Goal: Information Seeking & Learning: Learn about a topic

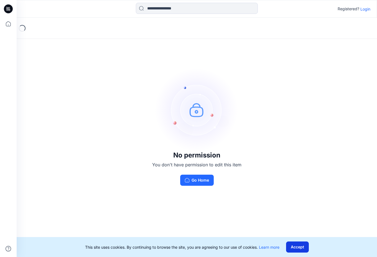
click at [159, 40] on button "Accept" at bounding box center [297, 247] width 23 height 11
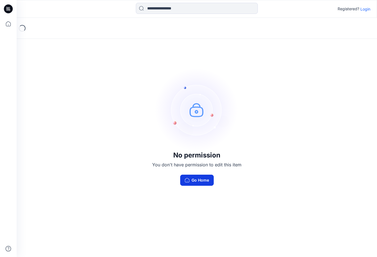
click at [159, 40] on button "Go Home" at bounding box center [197, 180] width 34 height 11
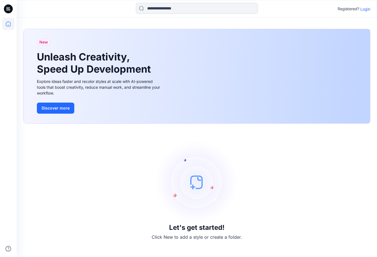
click at [159, 8] on p "Login" at bounding box center [366, 9] width 10 height 6
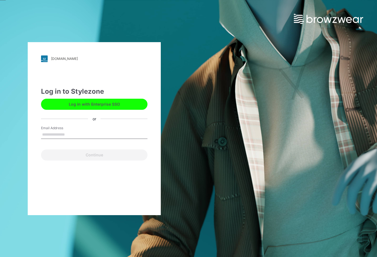
type input "**********"
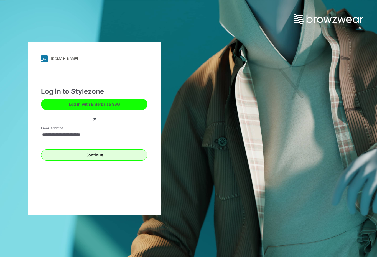
click at [96, 40] on button "Continue" at bounding box center [94, 155] width 107 height 11
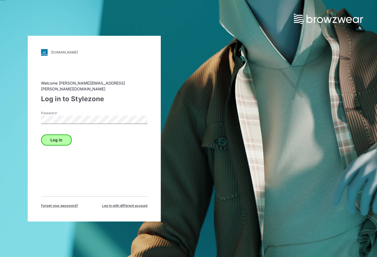
click at [57, 40] on button "Log in" at bounding box center [56, 140] width 31 height 11
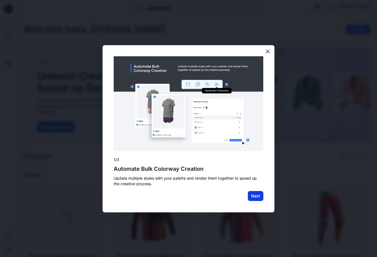
click at [159, 40] on button "Next" at bounding box center [256, 196] width 16 height 10
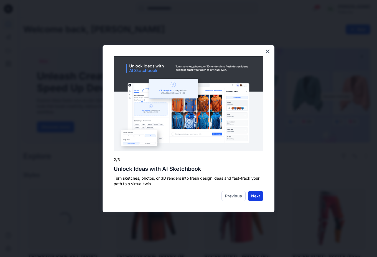
click at [159, 40] on button "Next" at bounding box center [256, 196] width 16 height 10
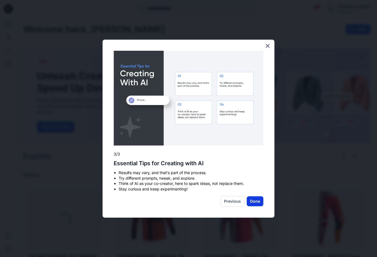
click at [159, 40] on button "Done" at bounding box center [255, 202] width 17 height 10
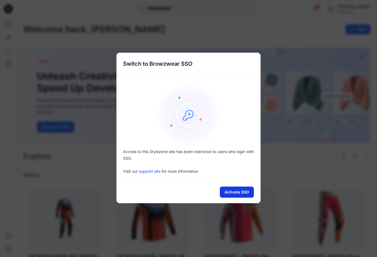
click at [159, 40] on button "Activate SSO" at bounding box center [237, 192] width 34 height 11
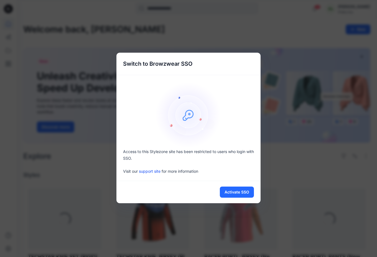
click at [266, 37] on div "Switch to Browzwear SSO Access to this Stylezone site has been restricted to us…" at bounding box center [188, 128] width 377 height 257
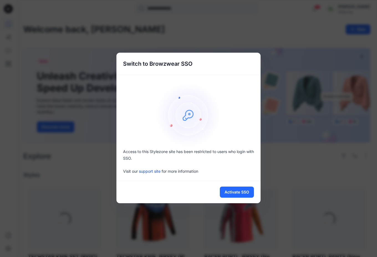
click at [260, 23] on div "Switch to Browzwear SSO Access to this Stylezone site has been restricted to us…" at bounding box center [188, 128] width 377 height 257
click at [259, 20] on div "Switch to Browzwear SSO Access to this Stylezone site has been restricted to us…" at bounding box center [188, 128] width 377 height 257
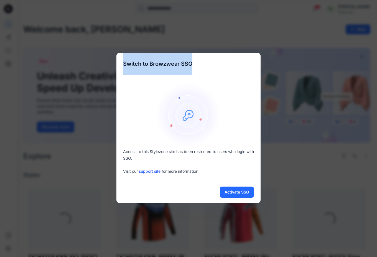
click at [259, 20] on div "Switch to Browzwear SSO Access to this Stylezone site has been restricted to us…" at bounding box center [188, 128] width 377 height 257
click at [145, 64] on h5 "Switch to Browzwear SSO" at bounding box center [158, 64] width 83 height 22
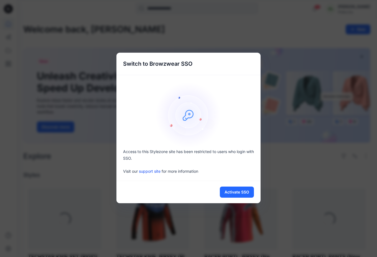
click at [158, 64] on h5 "Switch to Browzwear SSO" at bounding box center [158, 64] width 83 height 22
click at [187, 112] on img at bounding box center [188, 115] width 67 height 67
click at [191, 116] on img at bounding box center [188, 115] width 67 height 67
click at [178, 3] on div "Switch to Browzwear SSO Access to this Stylezone site has been restricted to us…" at bounding box center [188, 128] width 377 height 257
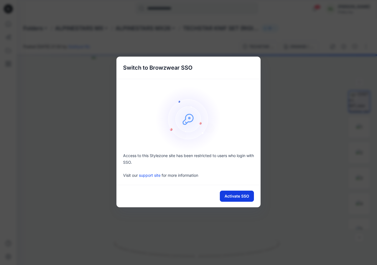
click at [235, 197] on button "Activate SSO" at bounding box center [237, 196] width 34 height 11
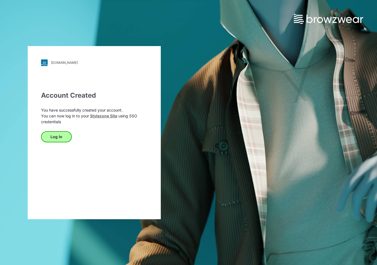
click at [57, 137] on button "Log In" at bounding box center [56, 136] width 31 height 11
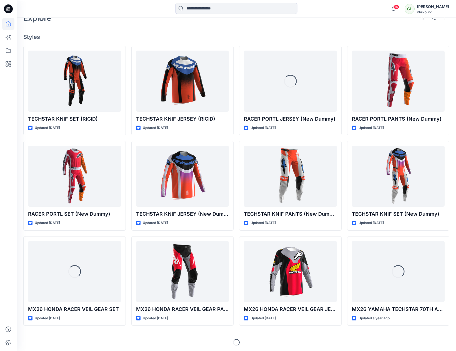
scroll to position [26, 0]
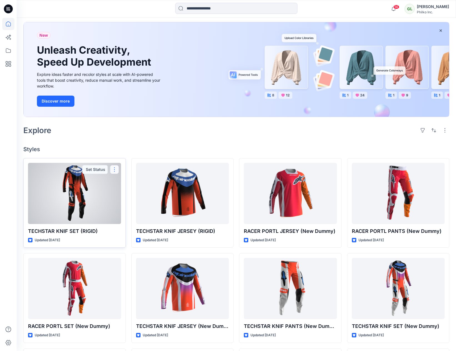
click at [115, 168] on button "button" at bounding box center [114, 169] width 9 height 9
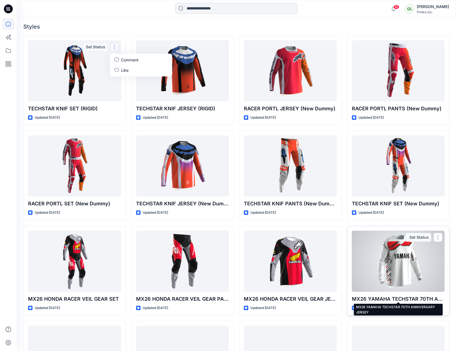
scroll to position [140, 0]
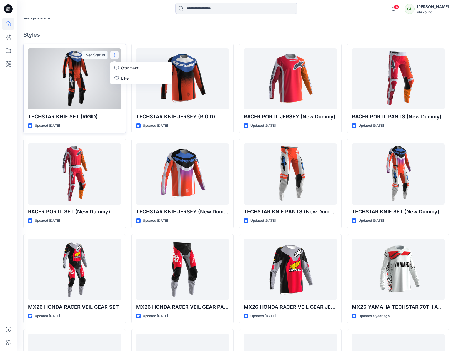
click at [74, 74] on div at bounding box center [74, 78] width 93 height 61
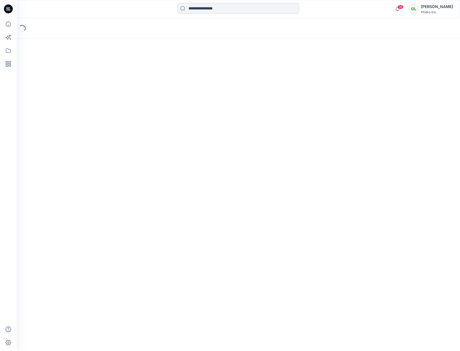
click at [74, 74] on div "Loading..." at bounding box center [238, 184] width 443 height 333
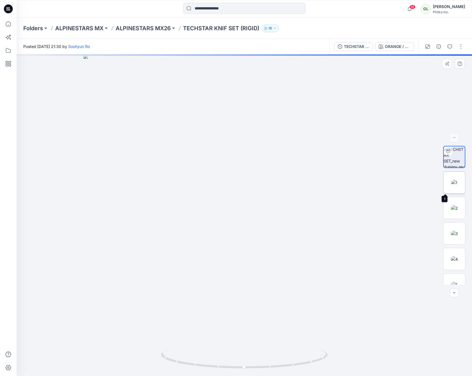
click at [377, 181] on img at bounding box center [455, 183] width 6 height 6
click at [377, 206] on img at bounding box center [454, 208] width 7 height 6
click at [377, 231] on img at bounding box center [454, 234] width 7 height 6
click at [377, 256] on img at bounding box center [454, 259] width 7 height 6
click at [377, 265] on img at bounding box center [454, 285] width 7 height 6
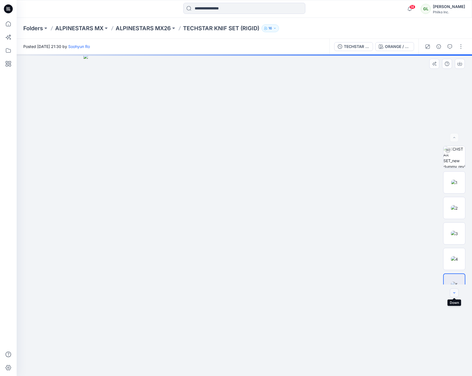
click at [377, 265] on icon "button" at bounding box center [455, 293] width 2 height 1
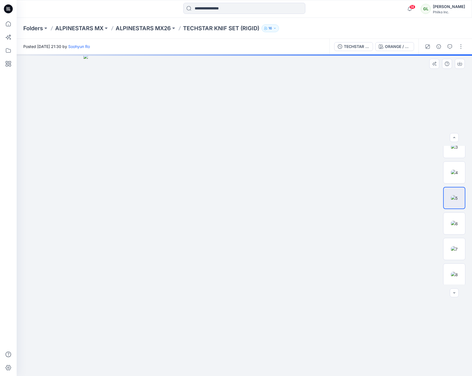
scroll to position [88, 0]
click at [377, 265] on div at bounding box center [454, 293] width 9 height 9
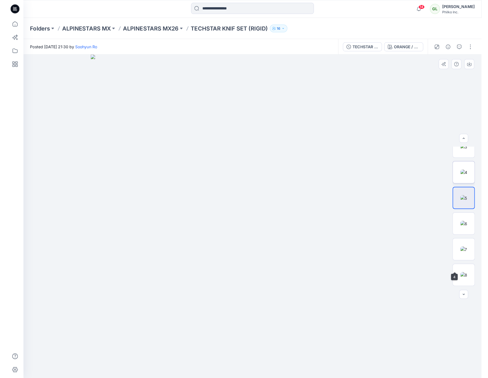
scroll to position [0, 0]
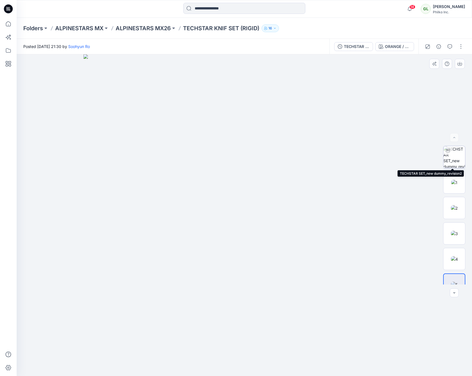
click at [377, 150] on div at bounding box center [448, 150] width 9 height 9
click at [377, 180] on img at bounding box center [455, 183] width 6 height 6
drag, startPoint x: 453, startPoint y: 179, endPoint x: 453, endPoint y: 190, distance: 10.8
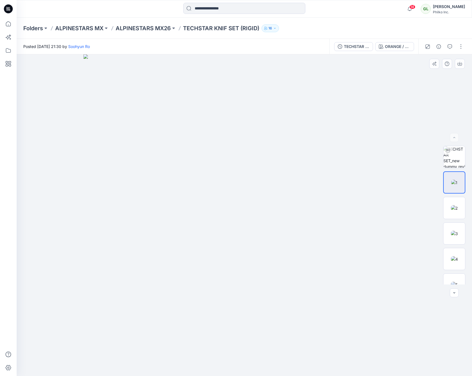
click at [354, 0] on html "14 Notifications Mark all as read View all notifications GL Gary Ludwig Philko …" at bounding box center [236, 188] width 472 height 376
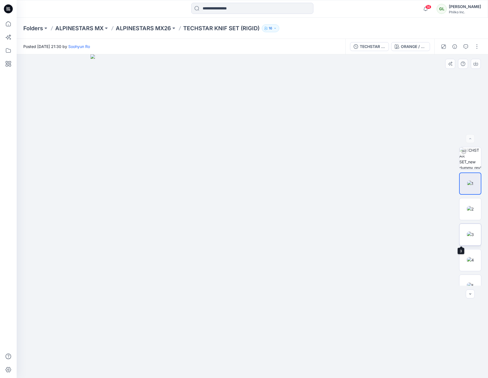
click at [377, 232] on img at bounding box center [470, 235] width 7 height 6
click at [377, 258] on img at bounding box center [470, 260] width 7 height 6
click at [377, 199] on img at bounding box center [470, 198] width 7 height 6
click at [377, 226] on img at bounding box center [470, 224] width 7 height 6
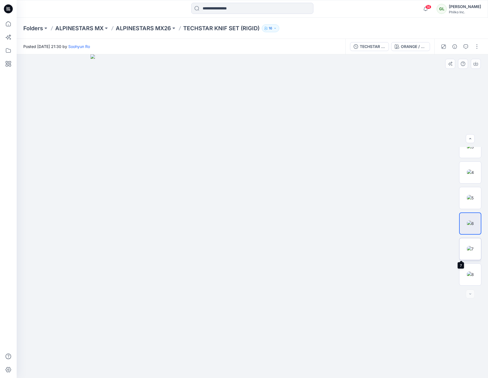
click at [377, 249] on img at bounding box center [470, 249] width 7 height 6
click at [377, 265] on img at bounding box center [470, 275] width 7 height 6
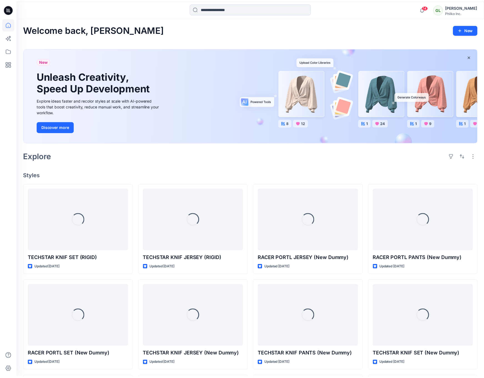
scroll to position [140, 0]
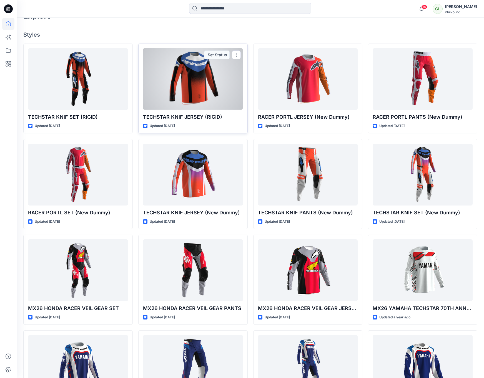
click at [200, 80] on div at bounding box center [193, 79] width 100 height 62
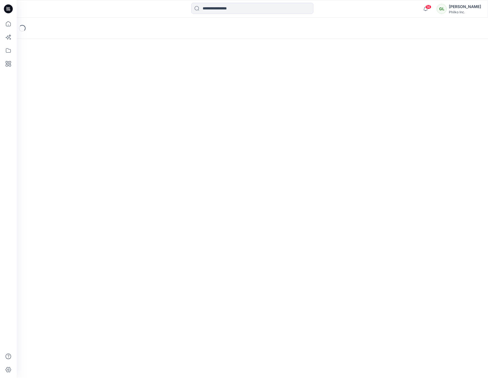
click at [200, 80] on div "Loading..." at bounding box center [252, 198] width 471 height 361
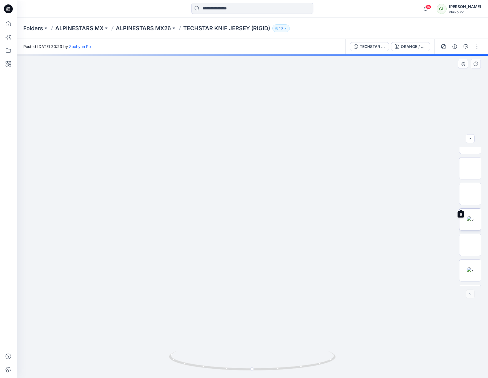
scroll to position [88, 0]
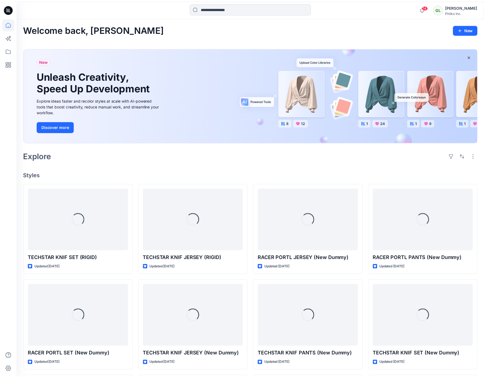
scroll to position [140, 0]
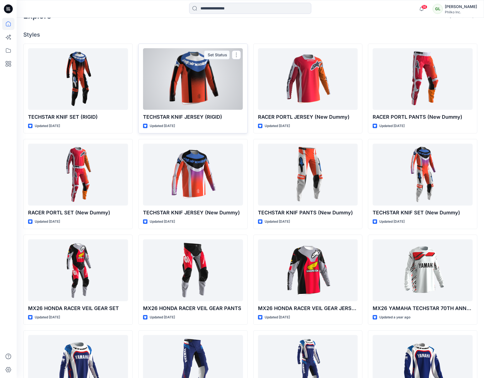
click at [200, 75] on div at bounding box center [193, 79] width 100 height 62
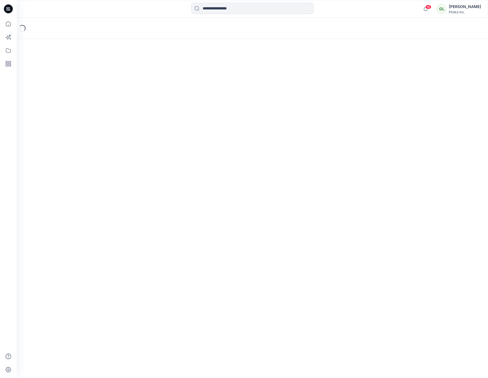
click at [200, 75] on div "Loading..." at bounding box center [252, 198] width 471 height 361
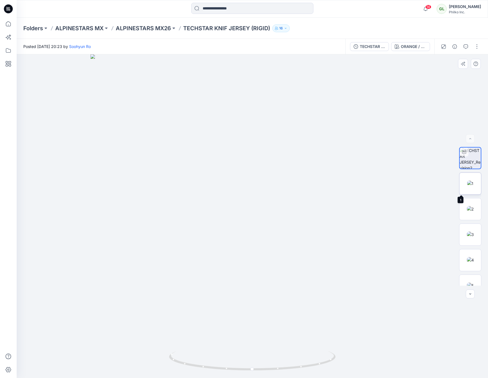
click at [377, 182] on img at bounding box center [470, 184] width 6 height 6
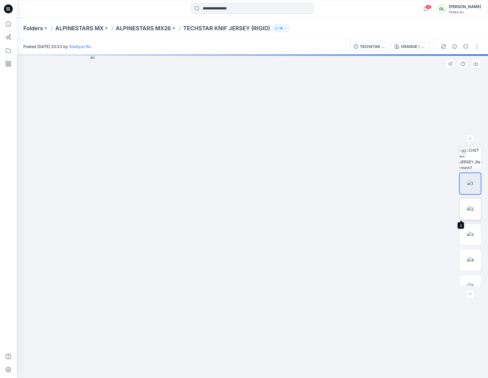
click at [377, 209] on img at bounding box center [470, 209] width 7 height 6
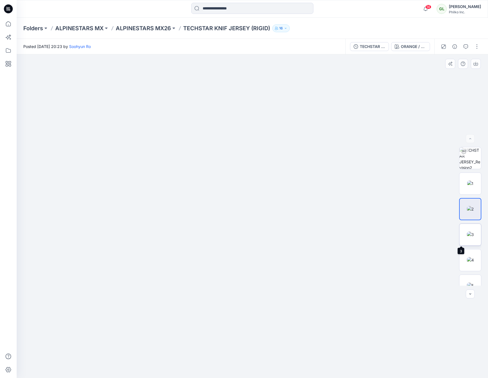
click at [377, 233] on img at bounding box center [470, 235] width 7 height 6
click at [377, 182] on img at bounding box center [470, 180] width 7 height 6
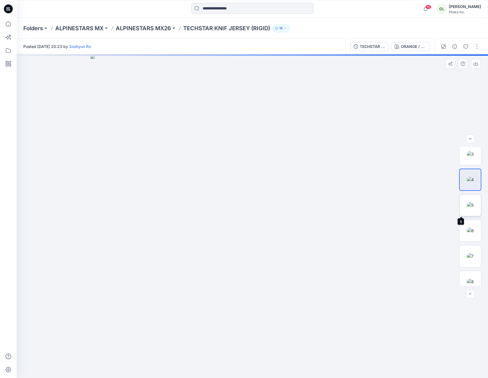
click at [377, 207] on img at bounding box center [470, 205] width 7 height 6
click at [377, 221] on img at bounding box center [470, 224] width 7 height 6
click at [377, 247] on img at bounding box center [470, 249] width 7 height 6
click at [377, 265] on img at bounding box center [470, 275] width 7 height 6
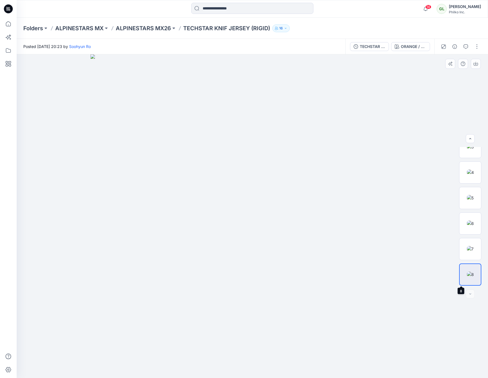
click at [377, 265] on img at bounding box center [470, 275] width 7 height 6
click at [377, 182] on img at bounding box center [470, 184] width 6 height 6
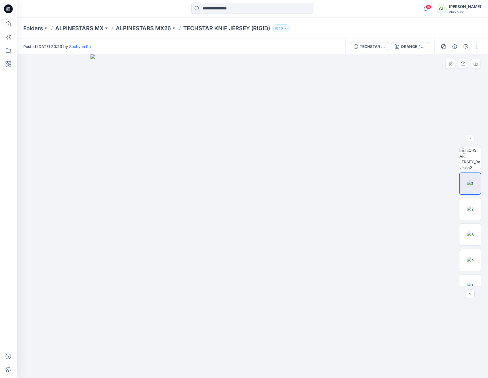
click at [377, 182] on img at bounding box center [470, 184] width 6 height 6
click at [377, 184] on img at bounding box center [470, 184] width 6 height 6
